Goal: Information Seeking & Learning: Understand process/instructions

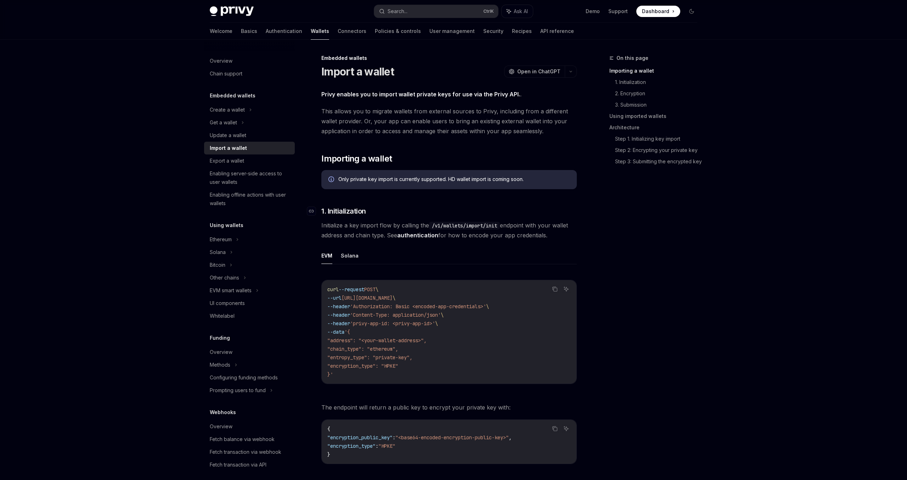
click at [463, 209] on h3 "​ 1. Initialization" at bounding box center [448, 211] width 255 height 10
click at [372, 180] on div "Only private key import is currently supported. HD wallet import is coming soon." at bounding box center [453, 180] width 231 height 8
click at [369, 179] on div "Only private key import is currently supported. HD wallet import is coming soon." at bounding box center [453, 180] width 231 height 8
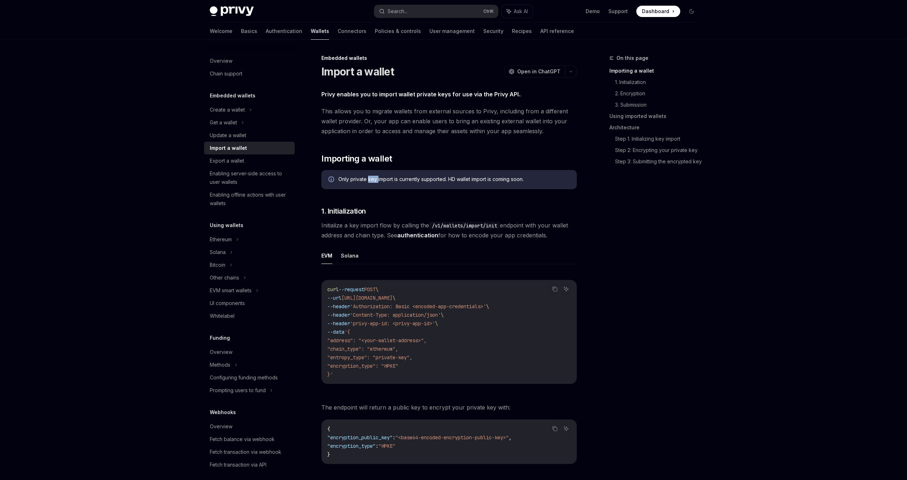
click at [369, 179] on div "Only private key import is currently supported. HD wallet import is coming soon." at bounding box center [453, 180] width 231 height 8
click at [404, 178] on div "Only private key import is currently supported. HD wallet import is coming soon." at bounding box center [453, 180] width 231 height 8
click at [408, 180] on div "Only private key import is currently supported. HD wallet import is coming soon." at bounding box center [453, 180] width 231 height 8
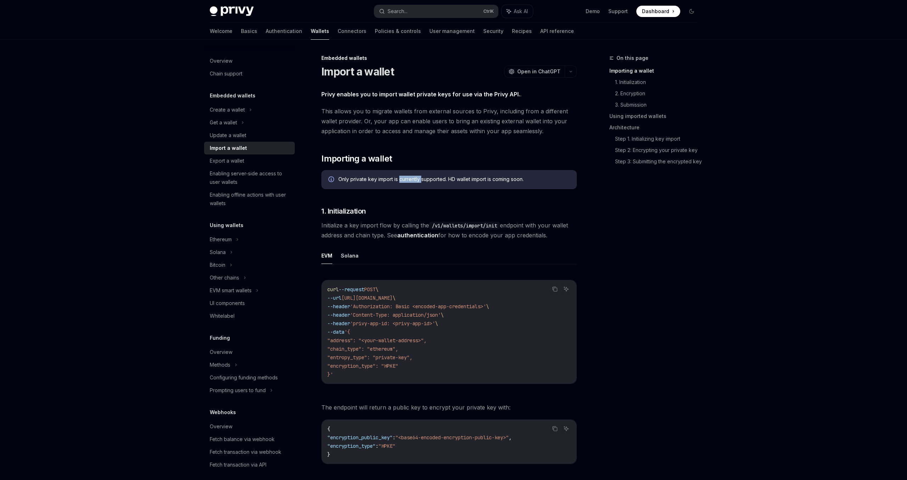
click at [408, 180] on div "Only private key import is currently supported. HD wallet import is coming soon." at bounding box center [453, 180] width 231 height 8
click at [431, 177] on div "Only private key import is currently supported. HD wallet import is coming soon." at bounding box center [453, 180] width 231 height 8
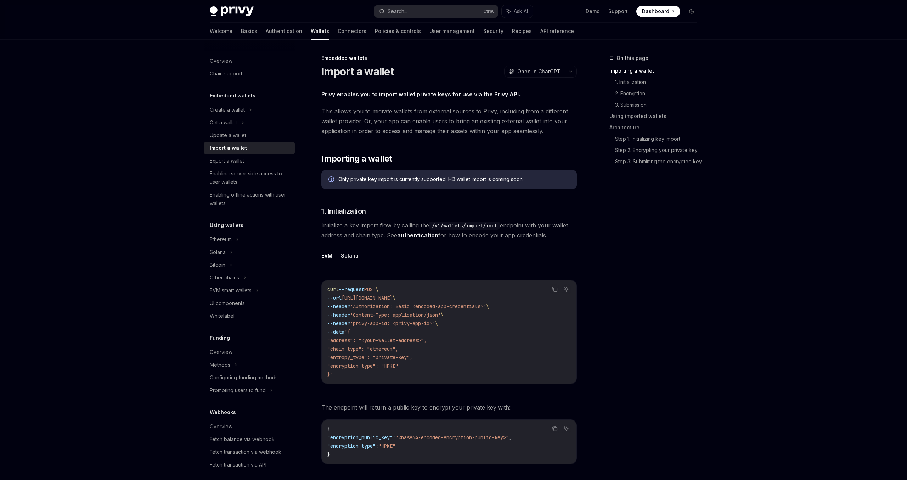
click at [464, 179] on div "Only private key import is currently supported. HD wallet import is coming soon." at bounding box center [453, 180] width 231 height 8
click at [486, 179] on div "Only private key import is currently supported. HD wallet import is coming soon." at bounding box center [453, 180] width 231 height 8
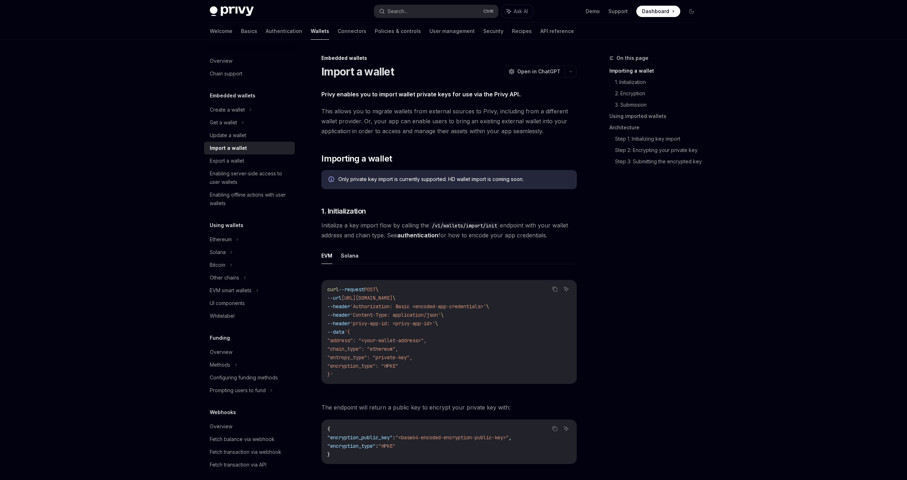
click at [486, 179] on div "Only private key import is currently supported. HD wallet import is coming soon." at bounding box center [453, 180] width 231 height 8
click at [507, 179] on div "Only private key import is currently supported. HD wallet import is coming soon." at bounding box center [453, 180] width 231 height 8
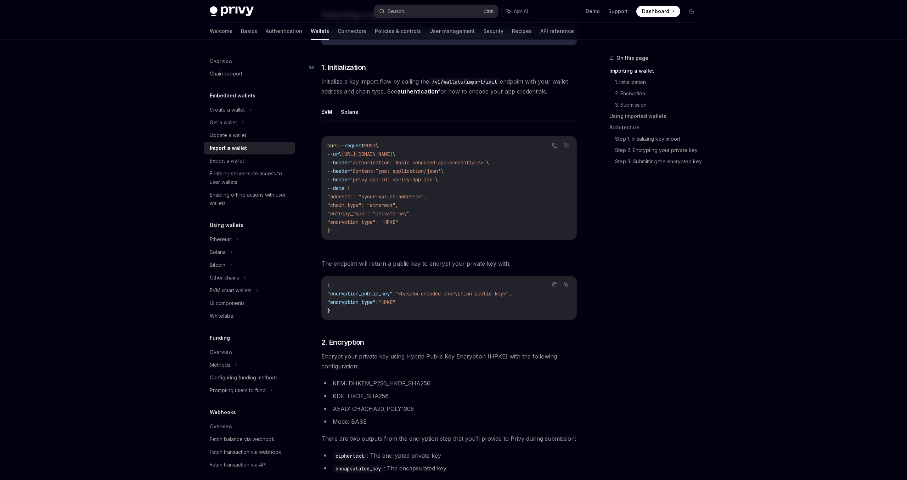
scroll to position [147, 0]
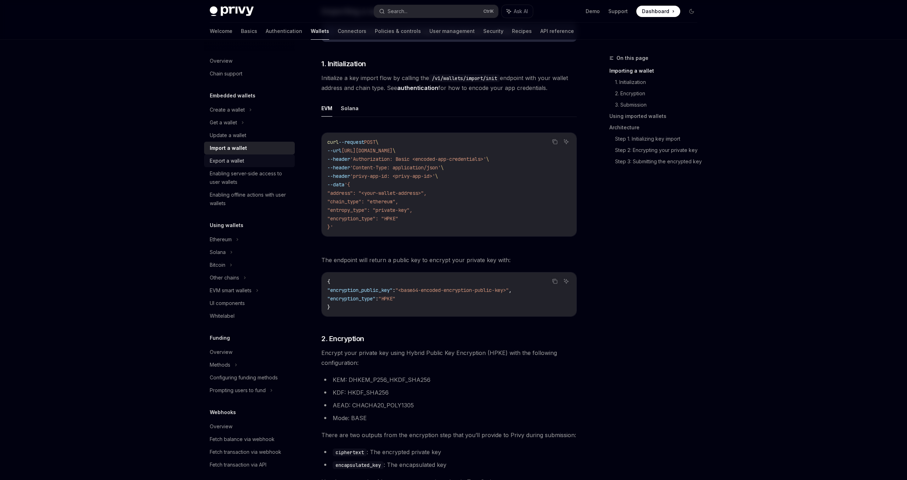
click at [233, 159] on div "Export a wallet" at bounding box center [227, 161] width 34 height 9
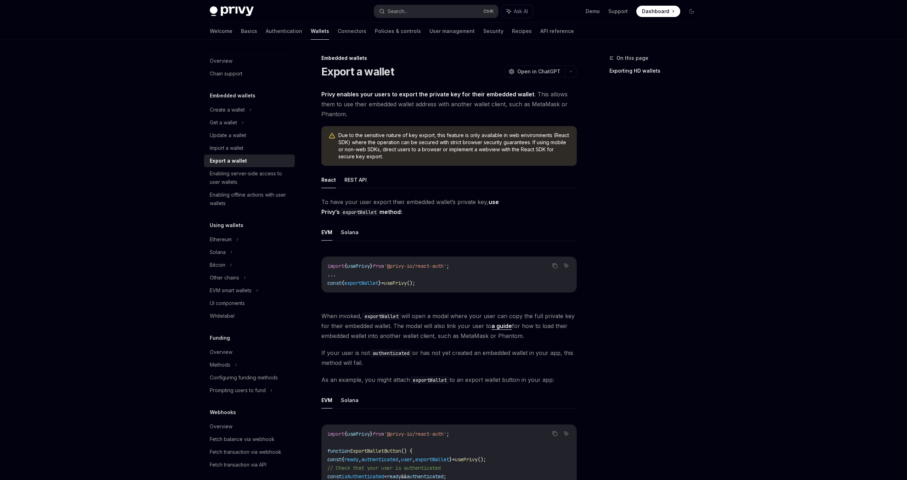
click at [387, 94] on strong "Privy enables your users to export the private key for their embedded wallet" at bounding box center [427, 94] width 213 height 7
click at [370, 96] on strong "Privy enables your users to export the private key for their embedded wallet" at bounding box center [427, 94] width 213 height 7
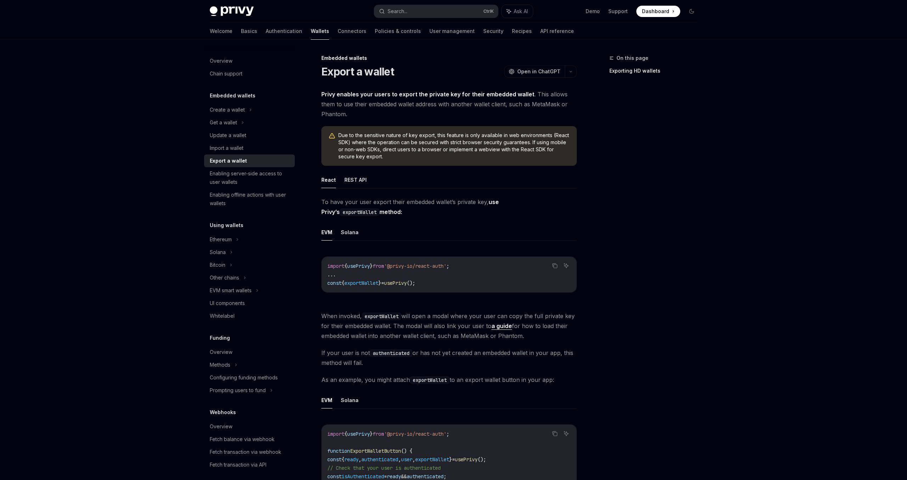
click at [423, 96] on strong "Privy enables your users to export the private key for their embedded wallet" at bounding box center [427, 94] width 213 height 7
click at [388, 95] on strong "Privy enables your users to export the private key for their embedded wallet" at bounding box center [427, 94] width 213 height 7
click at [428, 95] on strong "Privy enables your users to export the private key for their embedded wallet" at bounding box center [427, 94] width 213 height 7
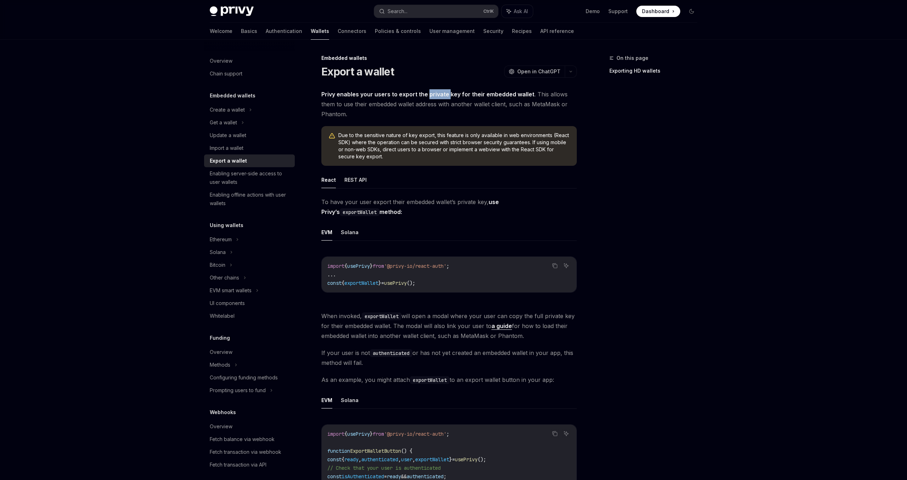
click at [428, 95] on strong "Privy enables your users to export the private key for their embedded wallet" at bounding box center [427, 94] width 213 height 7
click at [457, 93] on strong "Privy enables your users to export the private key for their embedded wallet" at bounding box center [427, 94] width 213 height 7
click at [470, 95] on strong "Privy enables your users to export the private key for their embedded wallet" at bounding box center [427, 94] width 213 height 7
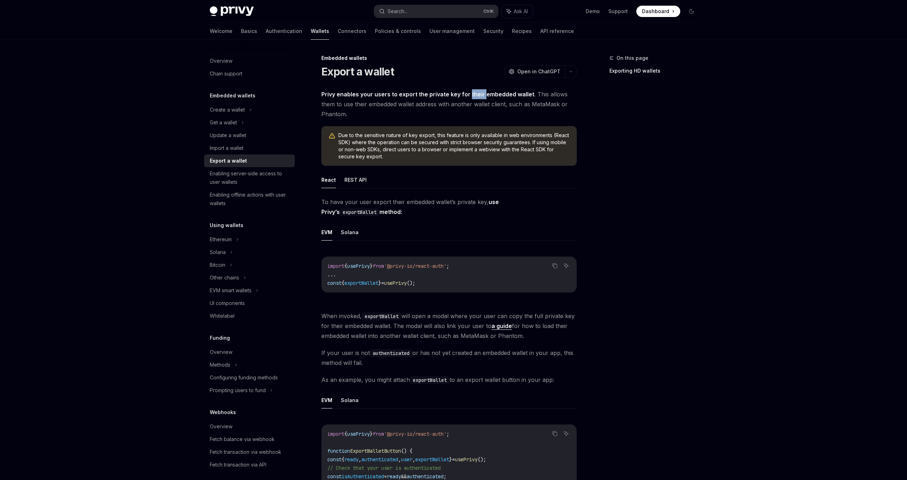
click at [476, 93] on strong "Privy enables your users to export the private key for their embedded wallet" at bounding box center [427, 94] width 213 height 7
click at [500, 93] on strong "Privy enables your users to export the private key for their embedded wallet" at bounding box center [427, 94] width 213 height 7
click at [514, 95] on strong "Privy enables your users to export the private key for their embedded wallet" at bounding box center [427, 94] width 213 height 7
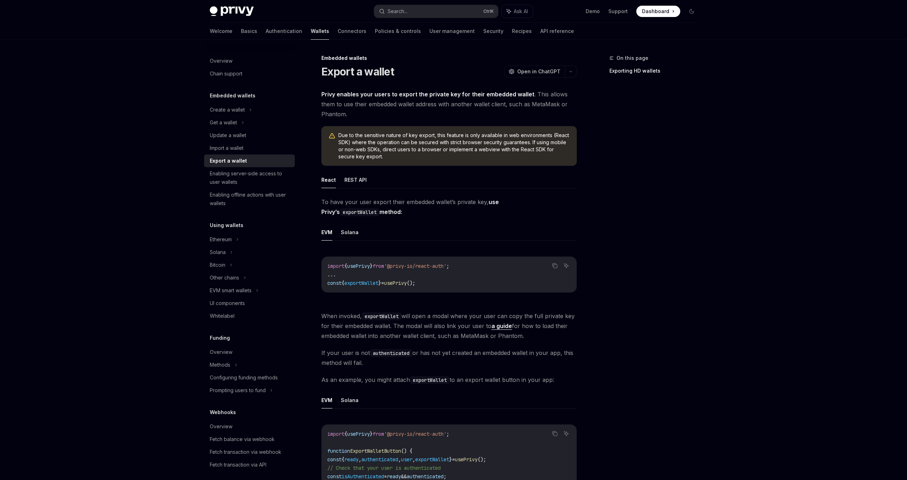
click at [524, 94] on strong "Privy enables your users to export the private key for their embedded wallet" at bounding box center [427, 94] width 213 height 7
click at [538, 95] on span "Privy enables your users to export the private key for their embedded wallet . …" at bounding box center [448, 104] width 255 height 30
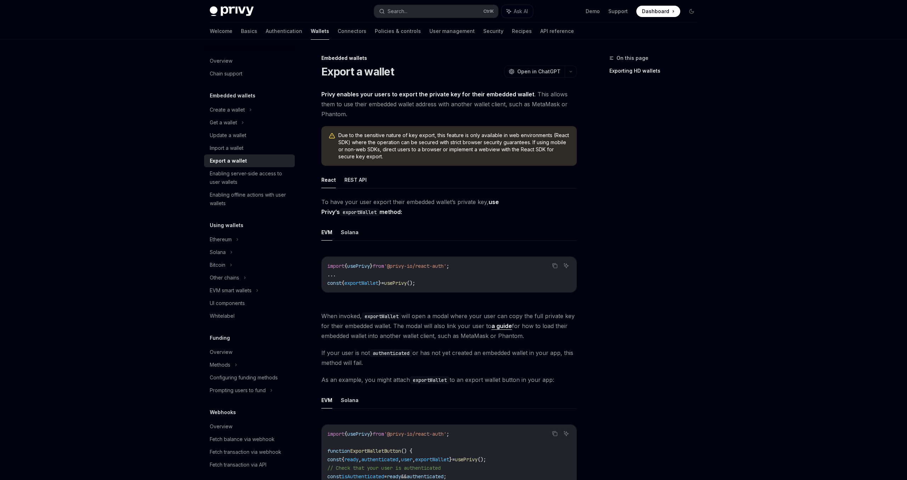
click at [553, 96] on span "Privy enables your users to export the private key for their embedded wallet . …" at bounding box center [448, 104] width 255 height 30
click at [359, 104] on span "Privy enables your users to export the private key for their embedded wallet . …" at bounding box center [448, 104] width 255 height 30
click at [389, 104] on span "Privy enables your users to export the private key for their embedded wallet . …" at bounding box center [448, 104] width 255 height 30
click at [390, 104] on span "Privy enables your users to export the private key for their embedded wallet . …" at bounding box center [448, 104] width 255 height 30
click at [413, 105] on span "Privy enables your users to export the private key for their embedded wallet . …" at bounding box center [448, 104] width 255 height 30
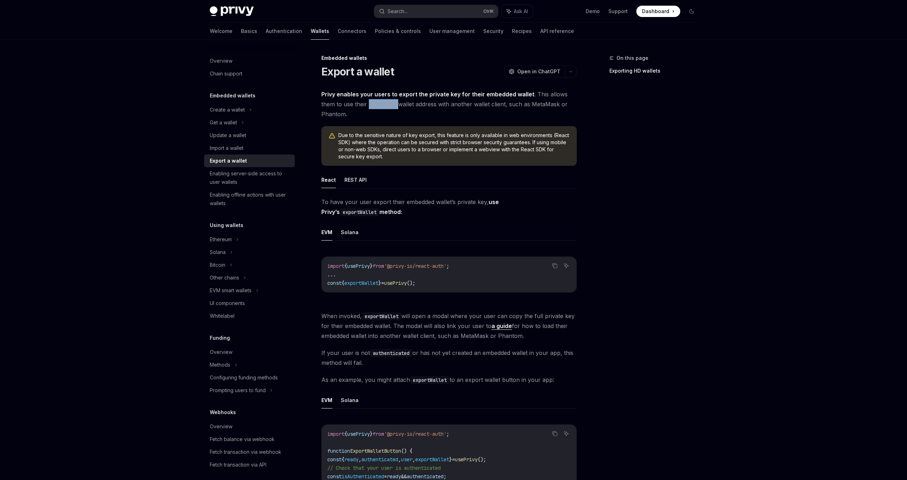
click at [413, 105] on span "Privy enables your users to export the private key for their embedded wallet . …" at bounding box center [448, 104] width 255 height 30
click at [436, 110] on span "Privy enables your users to export the private key for their embedded wallet . …" at bounding box center [448, 104] width 255 height 30
drag, startPoint x: 456, startPoint y: 155, endPoint x: 452, endPoint y: 154, distance: 4.0
click at [423, 152] on span "Due to the sensitive nature of key export, this feature is only available in we…" at bounding box center [453, 146] width 231 height 28
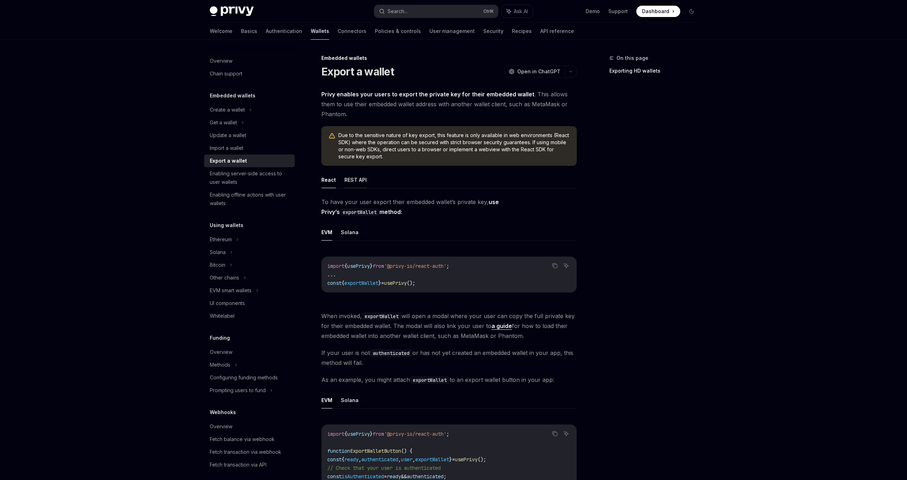
click at [362, 184] on button "REST API" at bounding box center [355, 179] width 22 height 17
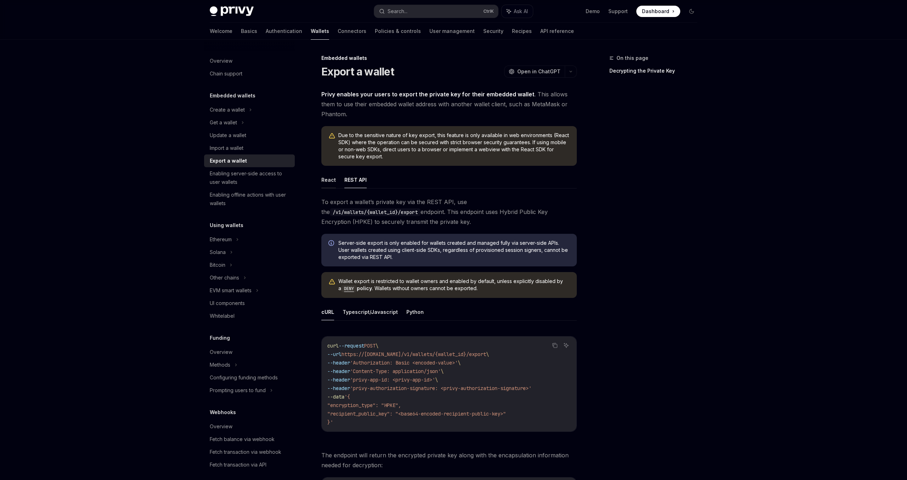
click at [329, 186] on button "React" at bounding box center [328, 179] width 15 height 17
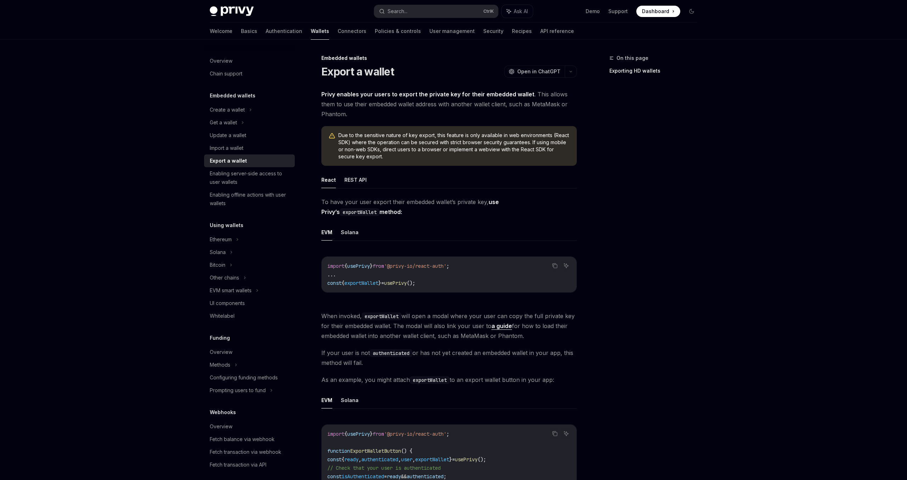
drag, startPoint x: 438, startPoint y: 142, endPoint x: 429, endPoint y: 140, distance: 9.7
click at [395, 141] on span "Due to the sensitive nature of key export, this feature is only available in we…" at bounding box center [453, 146] width 231 height 28
click at [358, 181] on button "REST API" at bounding box center [355, 179] width 22 height 17
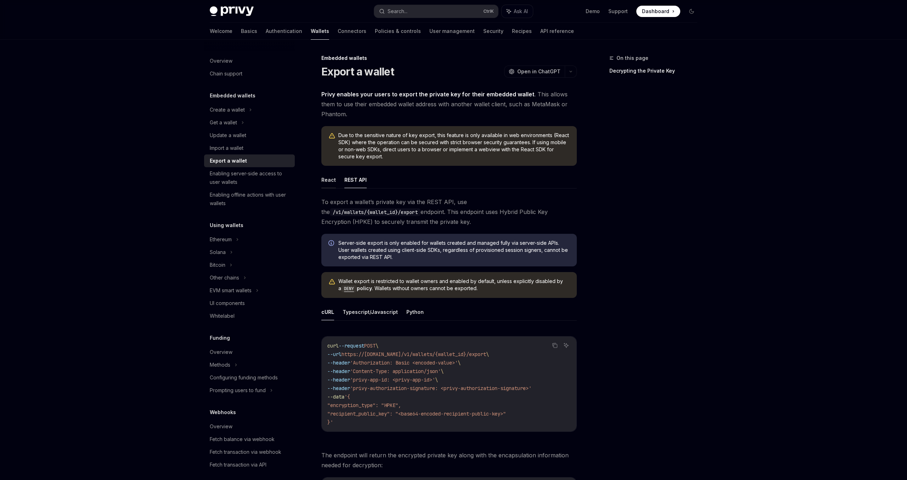
click at [325, 177] on button "React" at bounding box center [328, 179] width 15 height 17
type textarea "*"
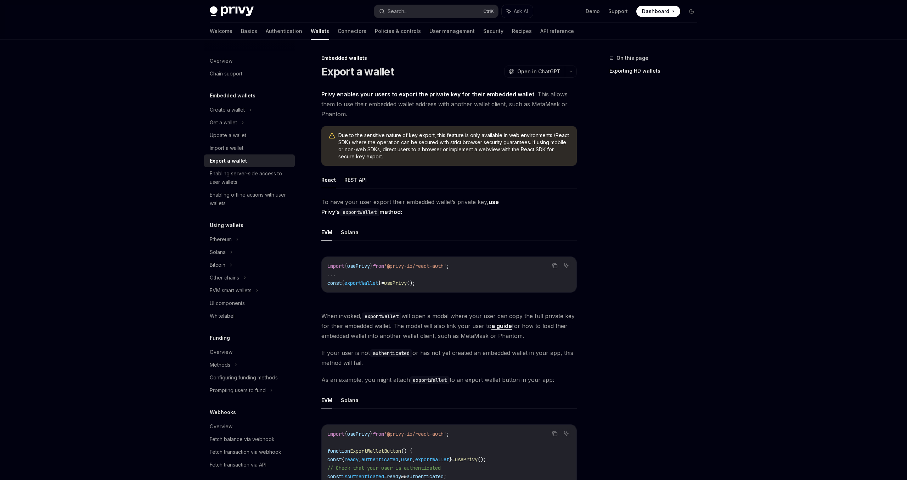
drag, startPoint x: 462, startPoint y: 130, endPoint x: 454, endPoint y: 128, distance: 8.3
click at [425, 129] on div "Due to the sensitive nature of key export, this feature is only available in we…" at bounding box center [448, 146] width 255 height 40
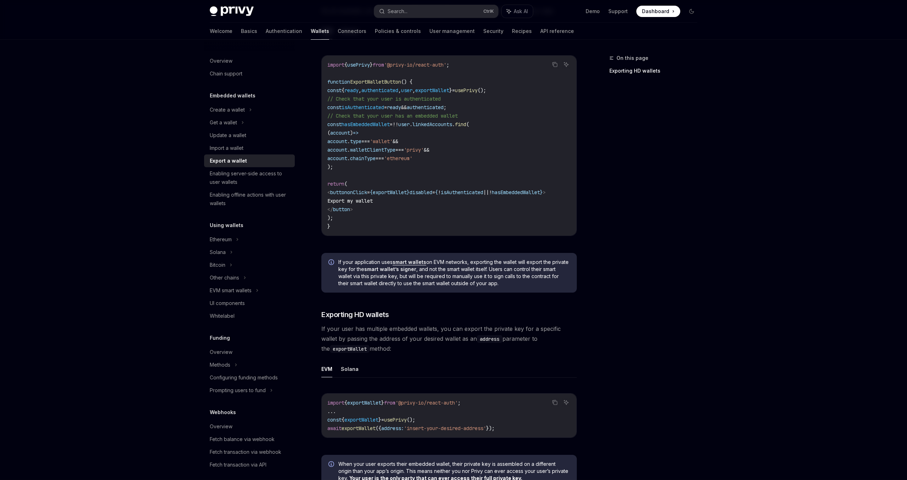
scroll to position [442, 0]
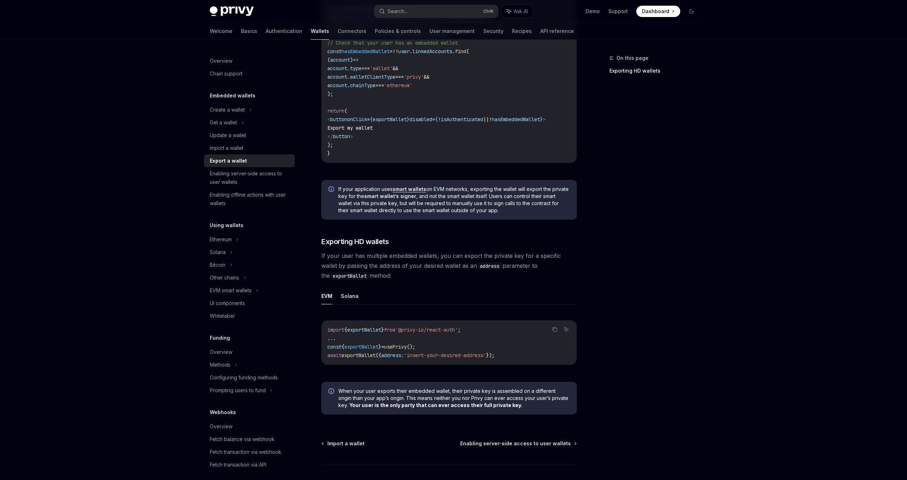
drag, startPoint x: 618, startPoint y: 138, endPoint x: 616, endPoint y: 134, distance: 4.9
click at [537, 125] on code "import { usePrivy } from '@privy-io/react-auth' ; function ExportWalletButton (…" at bounding box center [448, 73] width 243 height 170
drag, startPoint x: 508, startPoint y: 114, endPoint x: 496, endPoint y: 113, distance: 12.1
click at [458, 109] on code "import { usePrivy } from '@privy-io/react-auth' ; function ExportWalletButton (…" at bounding box center [448, 73] width 243 height 170
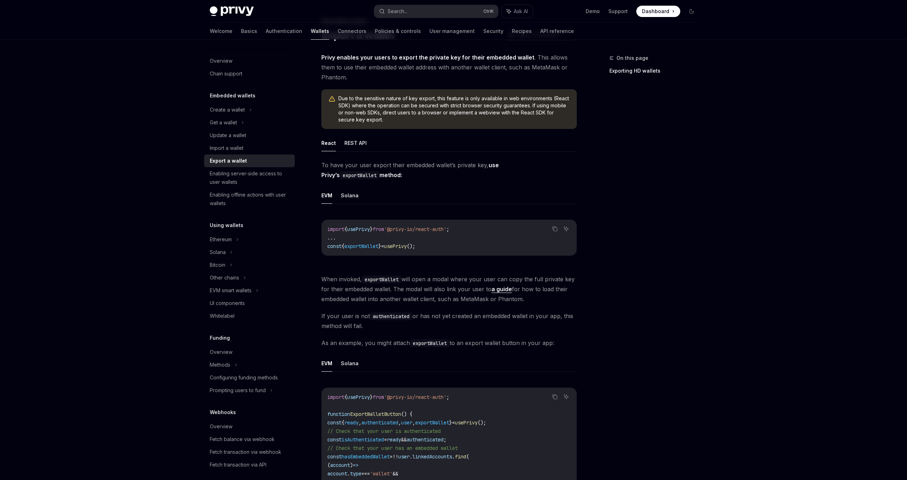
scroll to position [0, 0]
